Goal: Task Accomplishment & Management: Use online tool/utility

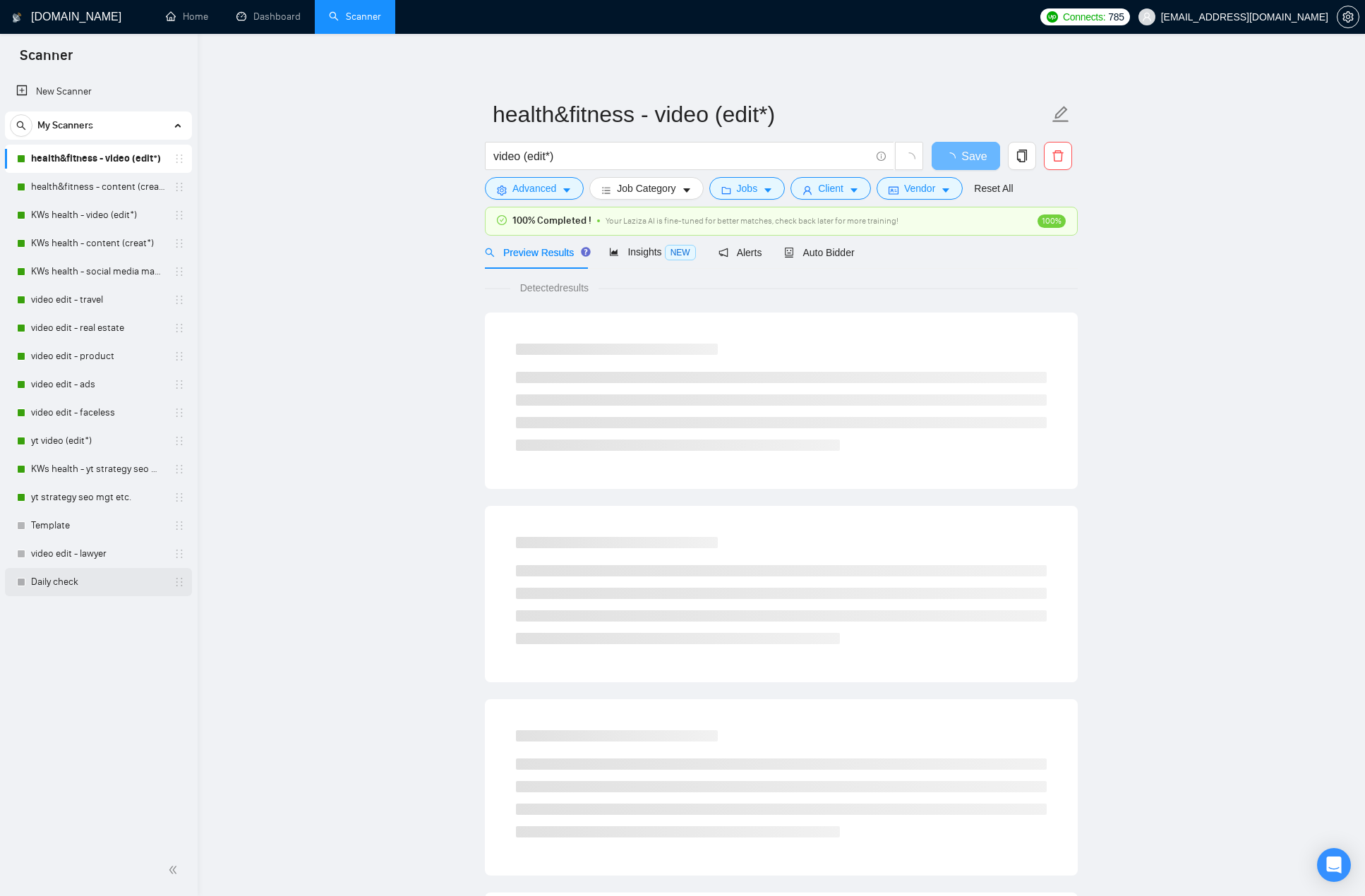
click at [76, 573] on link "Daily check" at bounding box center [98, 582] width 134 height 28
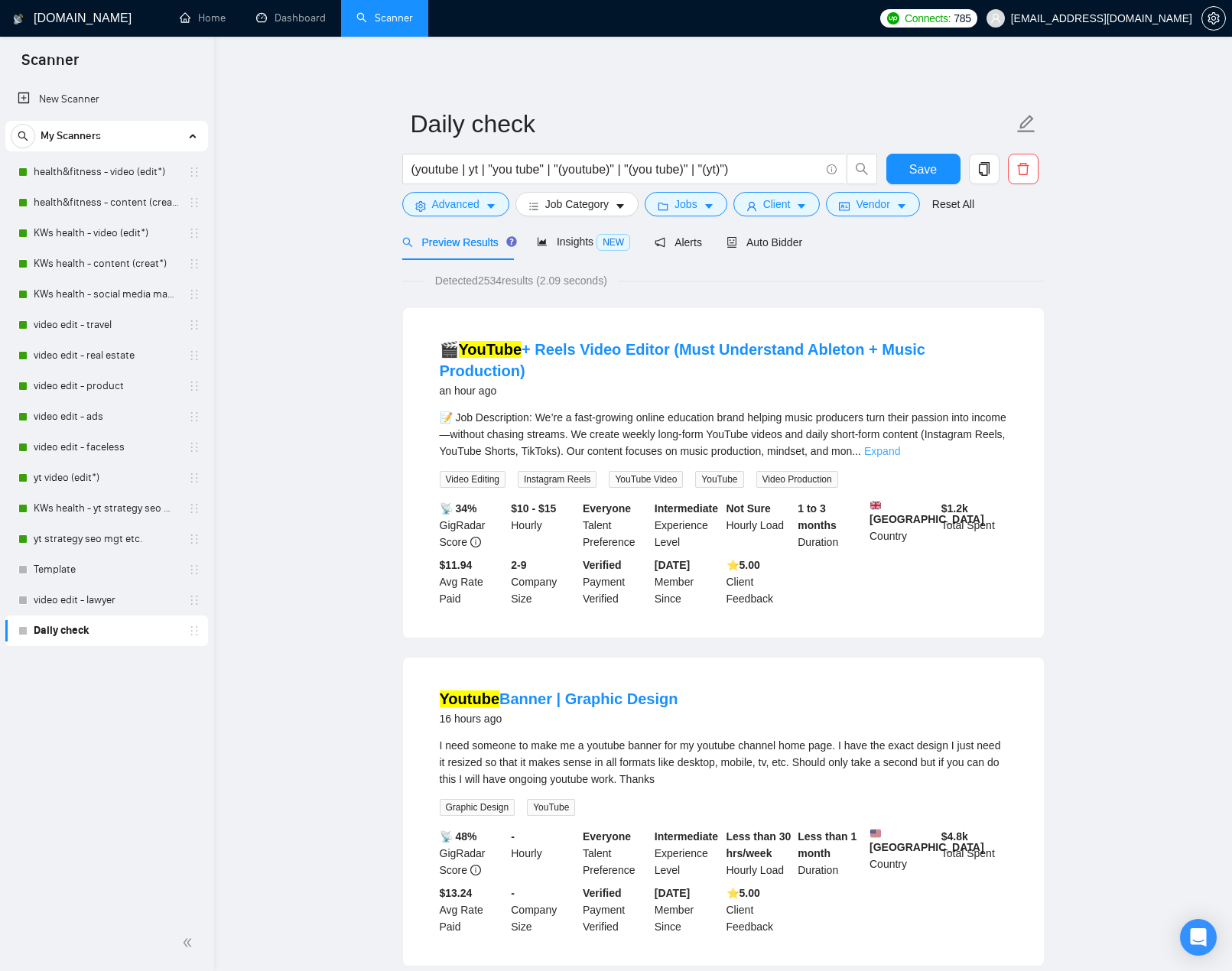
click at [900, 454] on link "Expand" at bounding box center [882, 451] width 36 height 12
